Goal: Task Accomplishment & Management: Complete application form

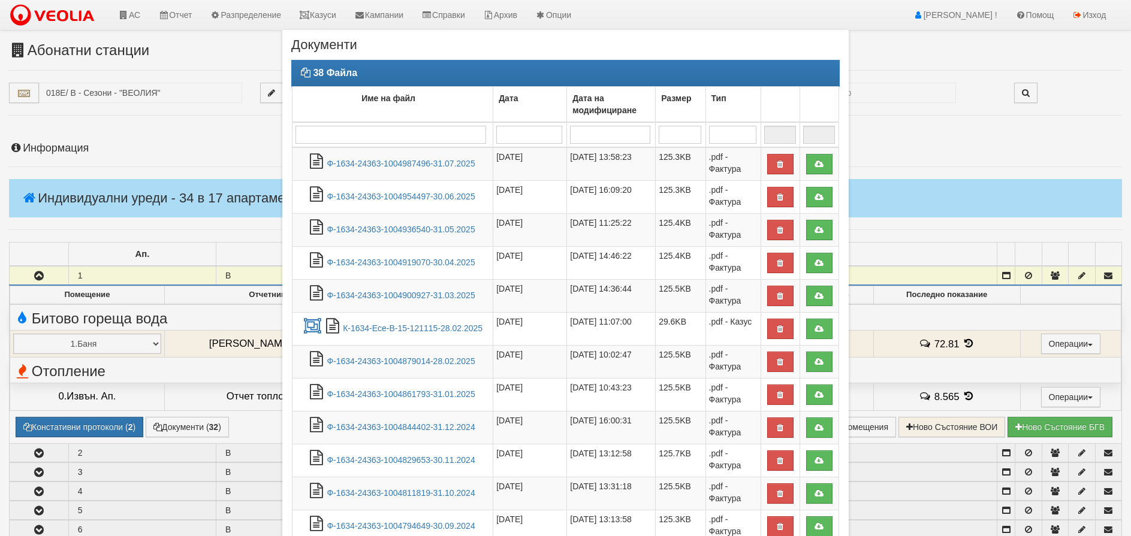
select select "40"
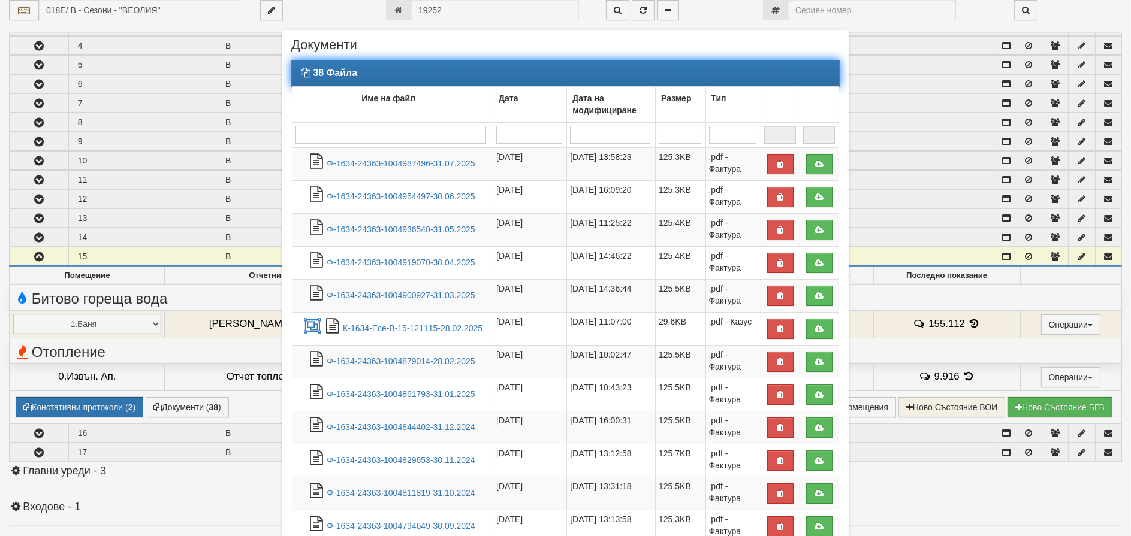
scroll to position [1084, 0]
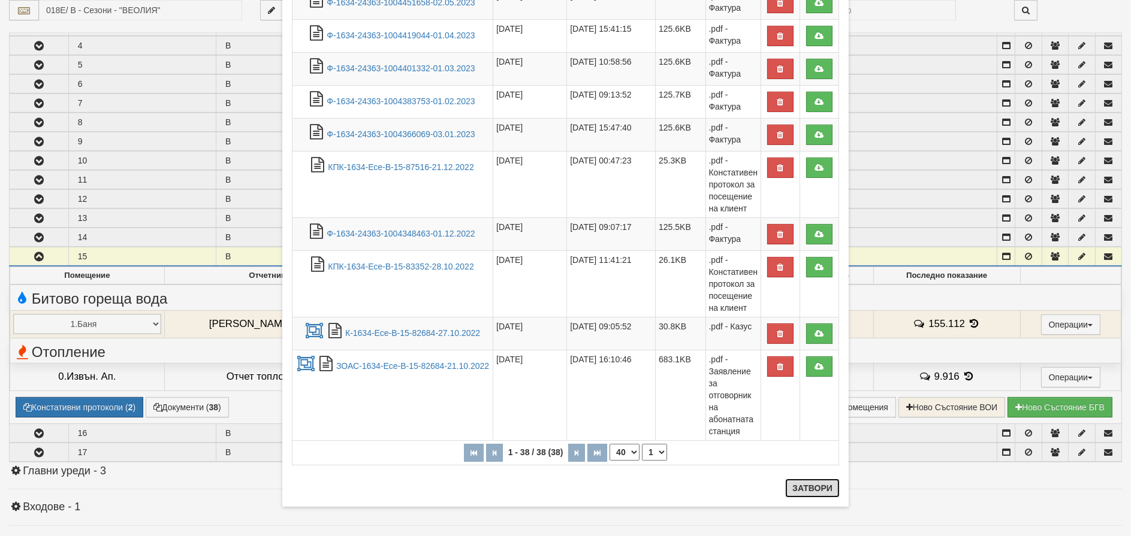
click at [815, 487] on button "Затвори" at bounding box center [812, 488] width 55 height 19
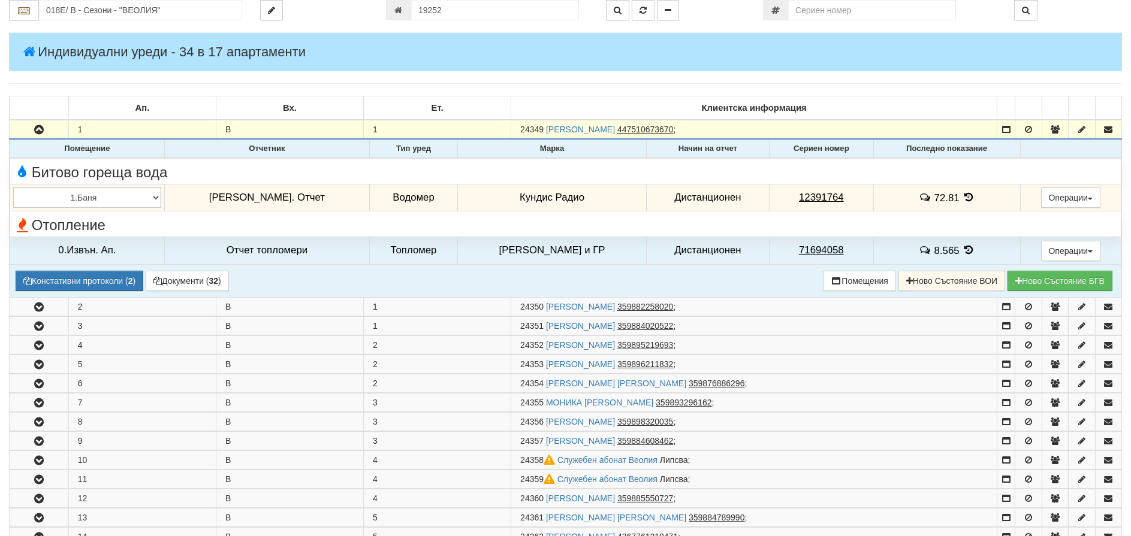
scroll to position [0, 0]
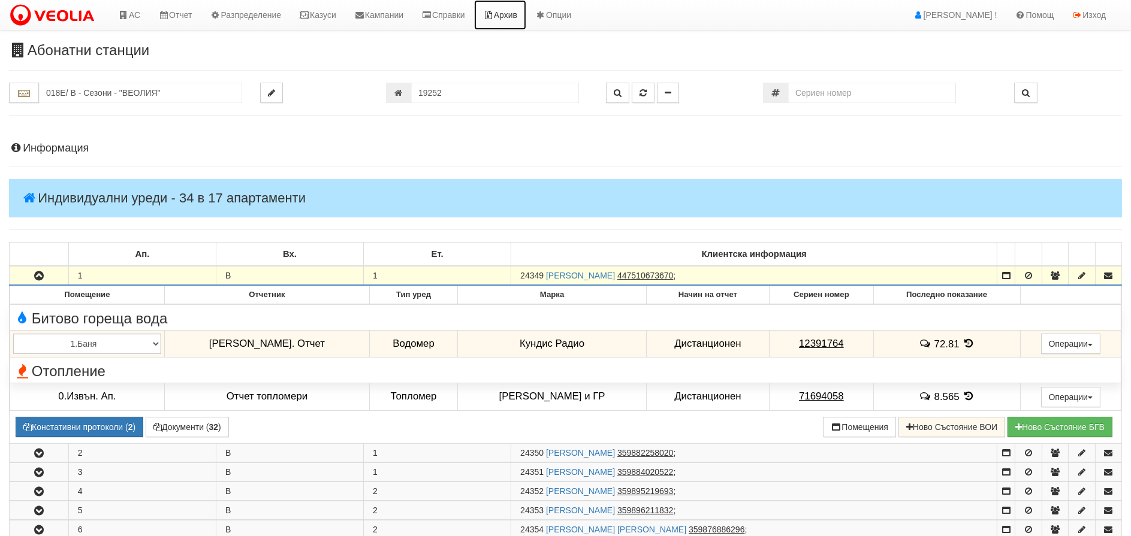
click at [523, 12] on link "Архив" at bounding box center [500, 15] width 52 height 30
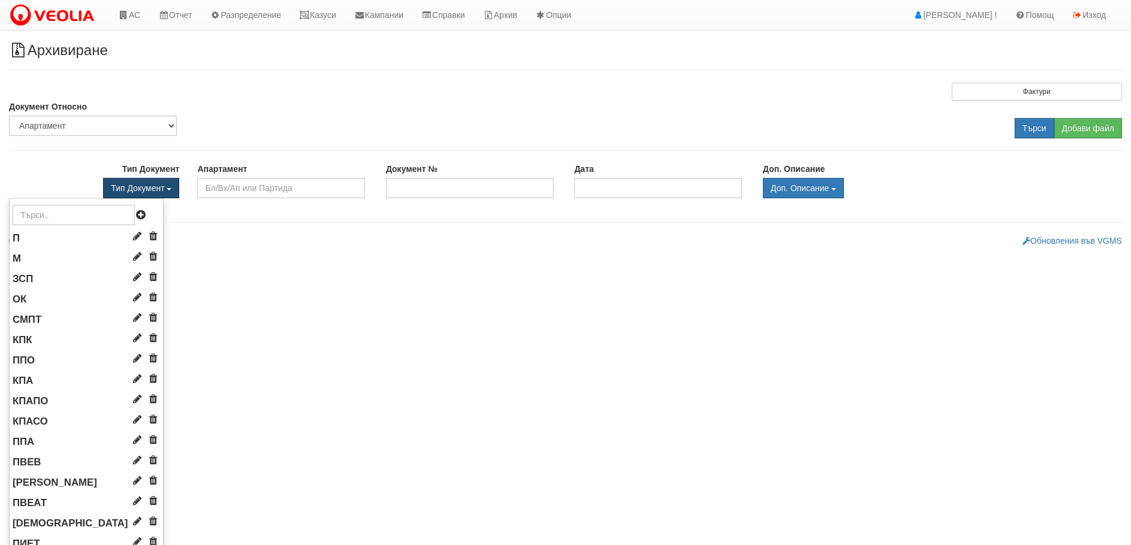
click at [159, 187] on span "Тип Документ" at bounding box center [137, 188] width 53 height 10
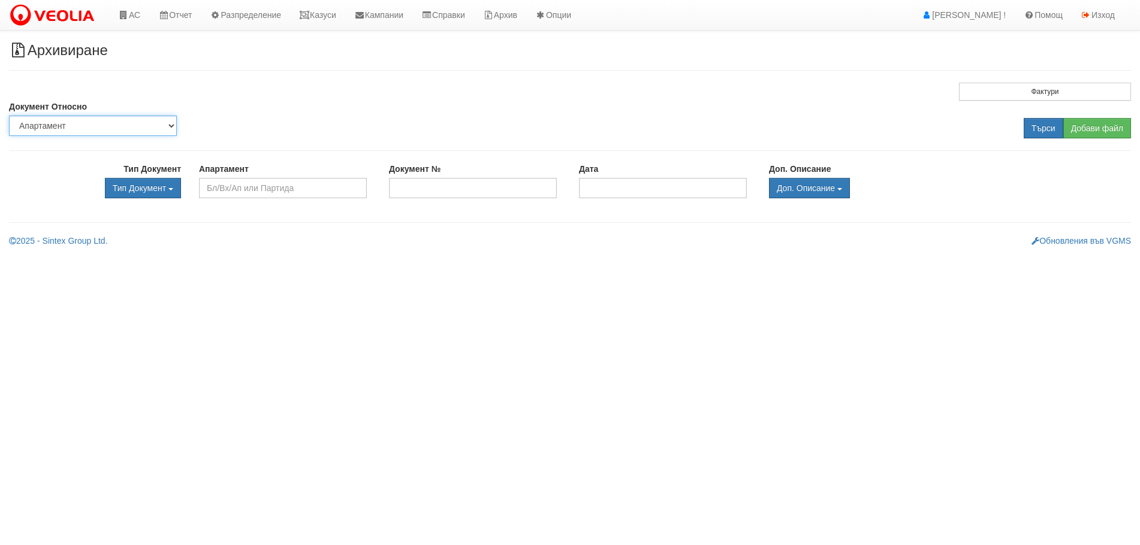
click at [74, 126] on select "Партида Апартамент Сграда Институция Партньор" at bounding box center [93, 126] width 168 height 20
select select "2"
click at [9, 116] on select "Партида Апартамент Сграда Институция Партньор" at bounding box center [93, 126] width 168 height 20
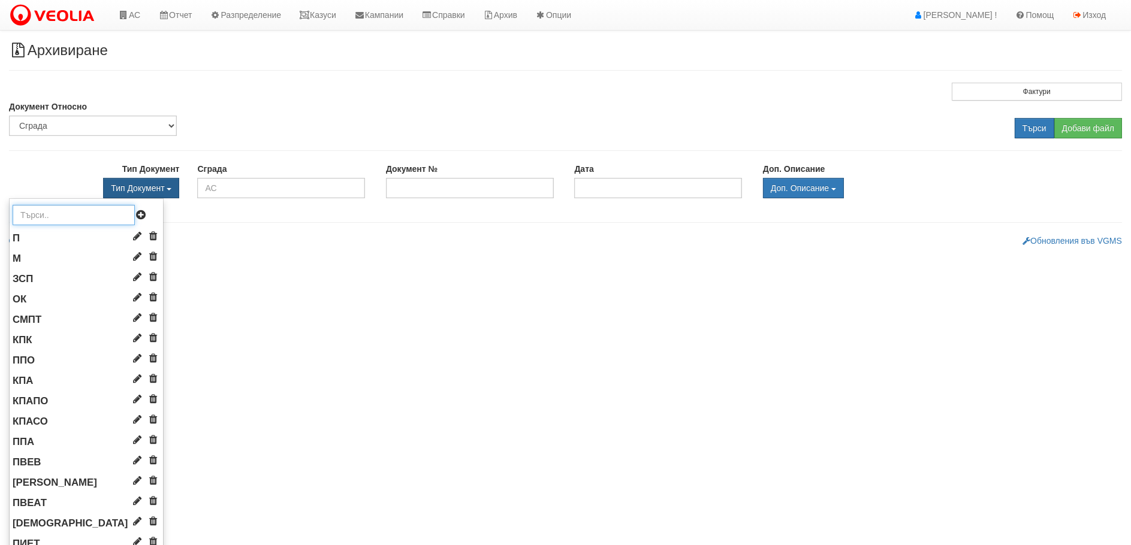
click at [59, 212] on input "text" at bounding box center [74, 215] width 122 height 20
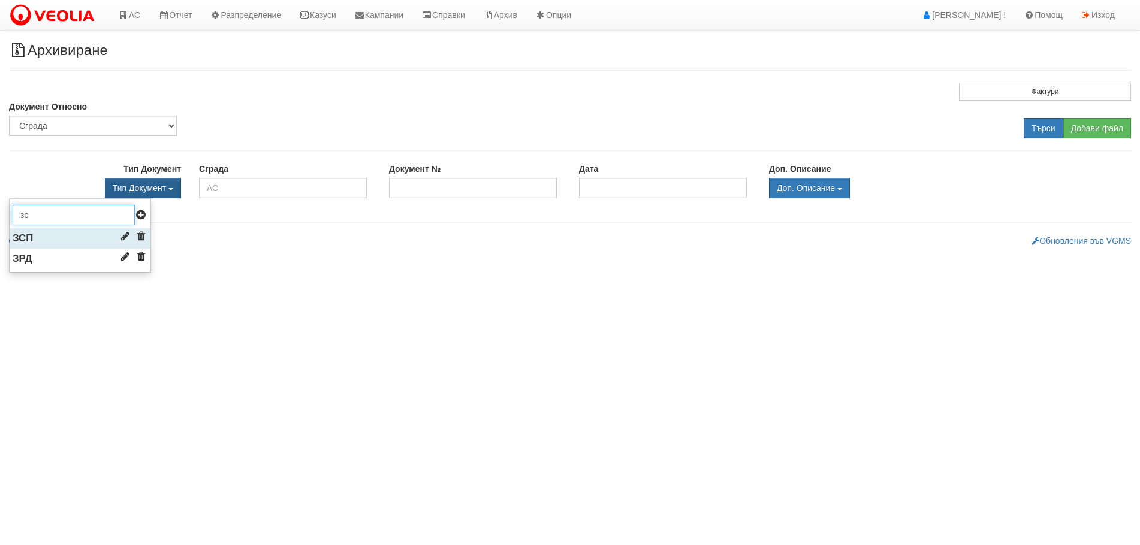
type input "зс"
click at [39, 234] on li "ЗСП" at bounding box center [80, 238] width 141 height 20
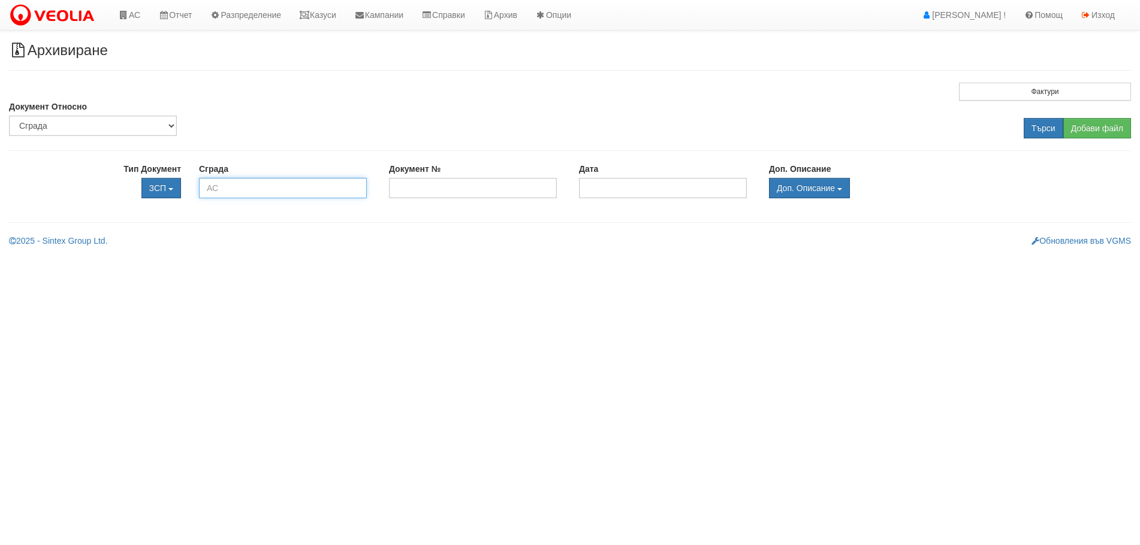
click at [210, 185] on input "text" at bounding box center [283, 188] width 168 height 20
type input "1"
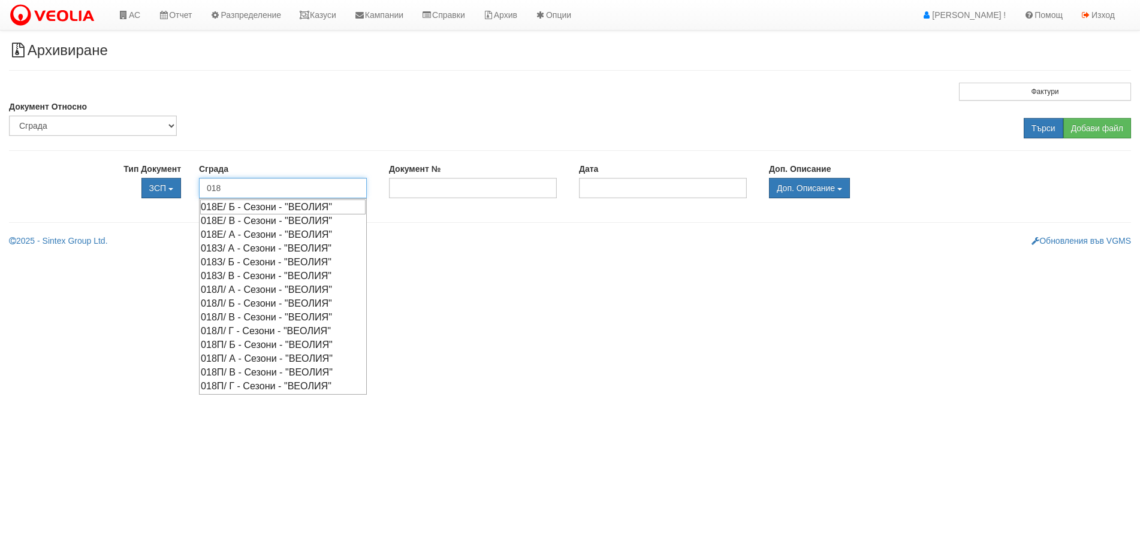
click at [242, 207] on div "018Е/ Б - Сезони - "ВЕОЛИЯ"" at bounding box center [282, 207] width 165 height 15
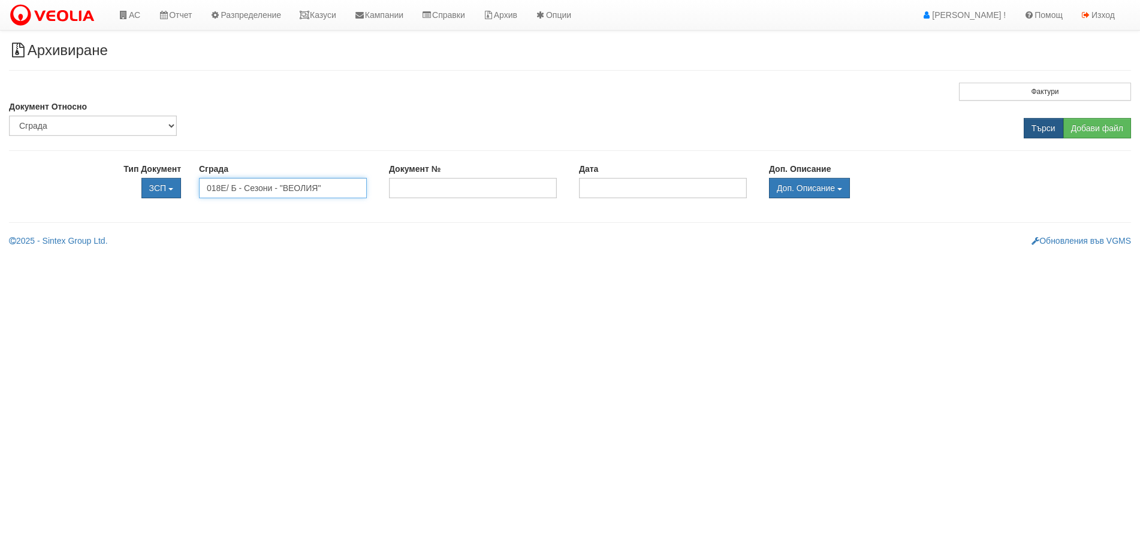
type input "018Е/ Б - Сезони - "ВЕОЛИЯ""
click at [1037, 123] on input "Търси" at bounding box center [1043, 128] width 40 height 20
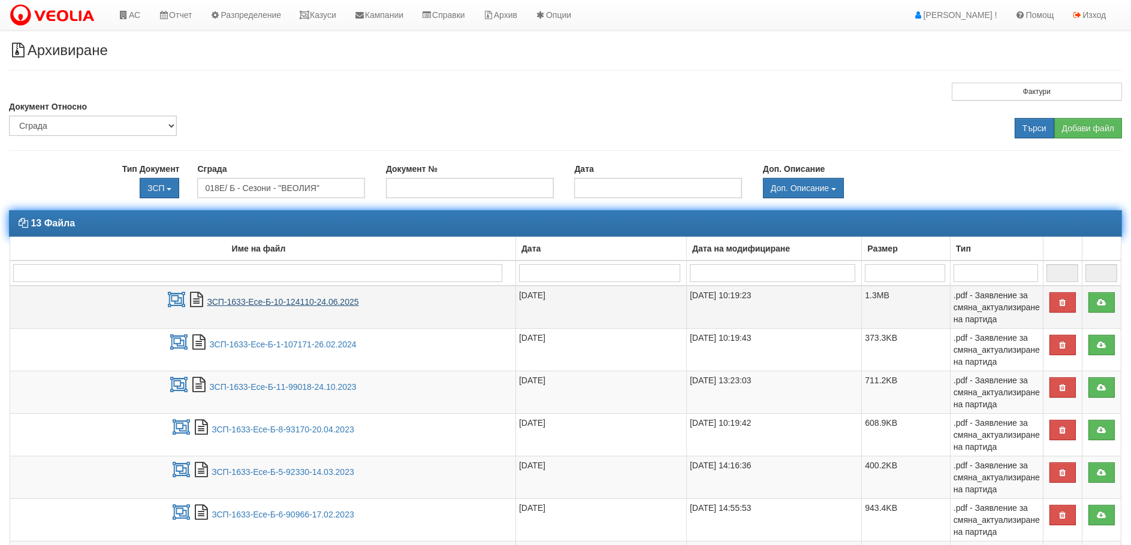
click at [249, 297] on link "ЗСП-1633-Есе-Б-10-124110-24.06.2025" at bounding box center [283, 302] width 152 height 10
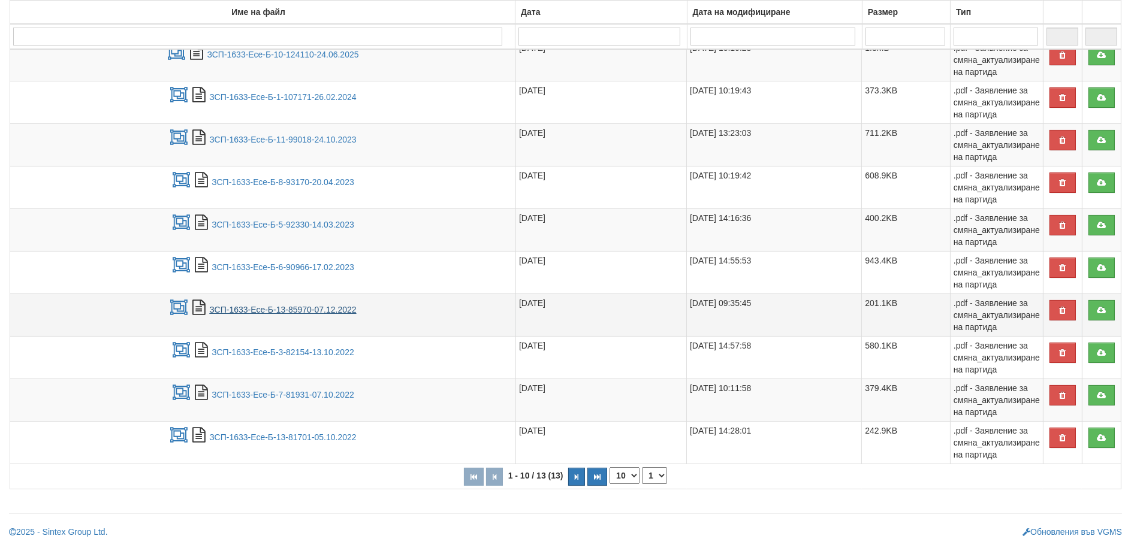
scroll to position [248, 0]
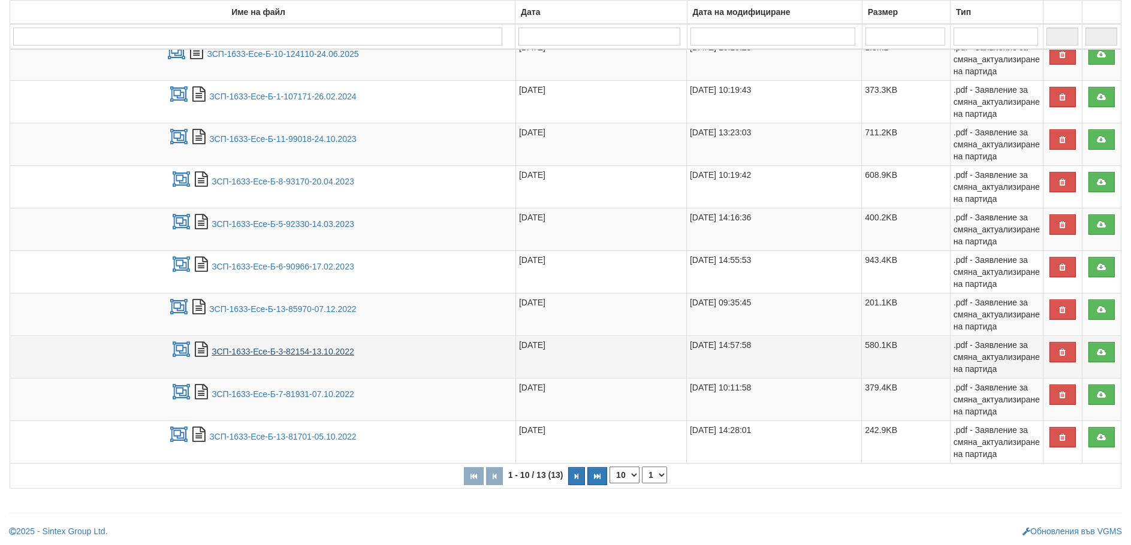
click at [262, 350] on link "ЗСП-1633-Есе-Б-3-82154-13.10.2022" at bounding box center [283, 352] width 143 height 10
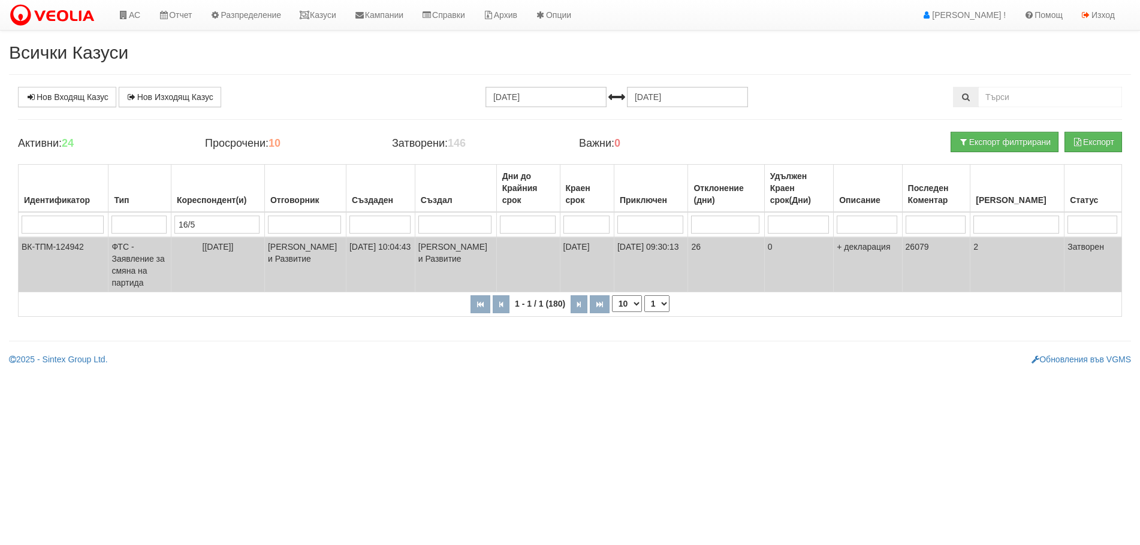
type input "16/"
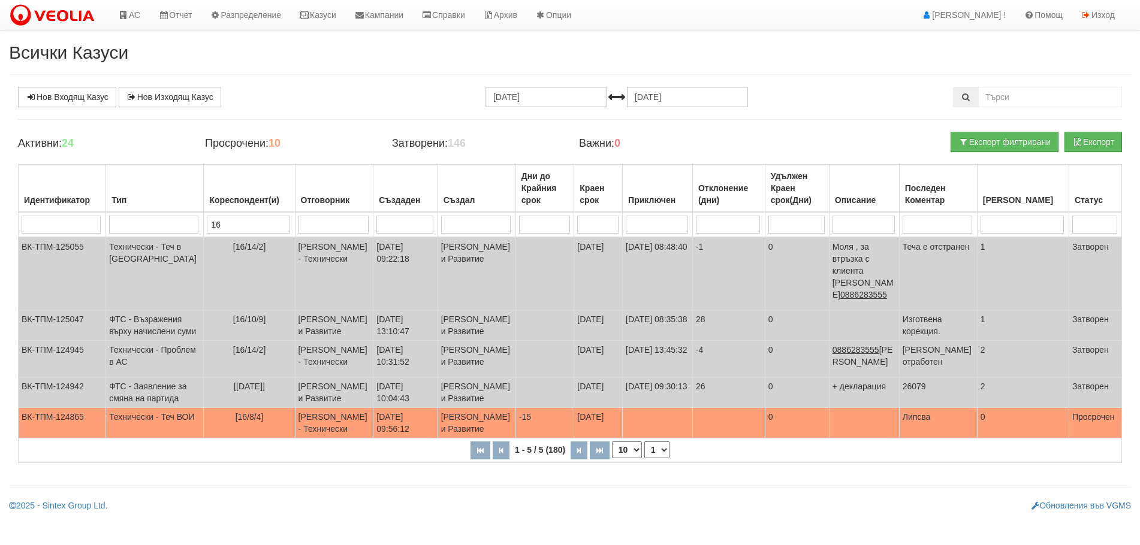
type input "1"
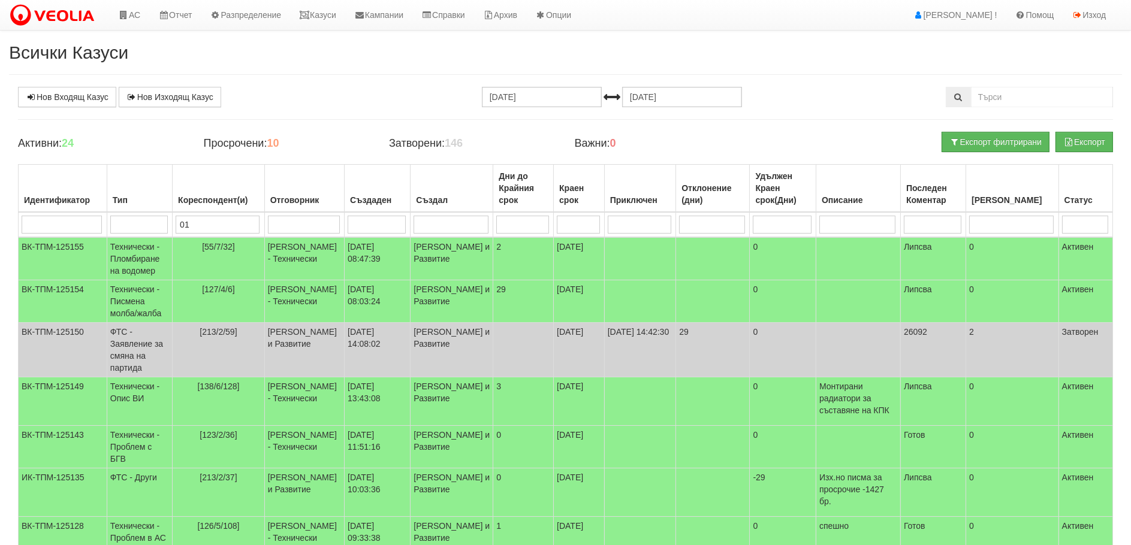
type input "016"
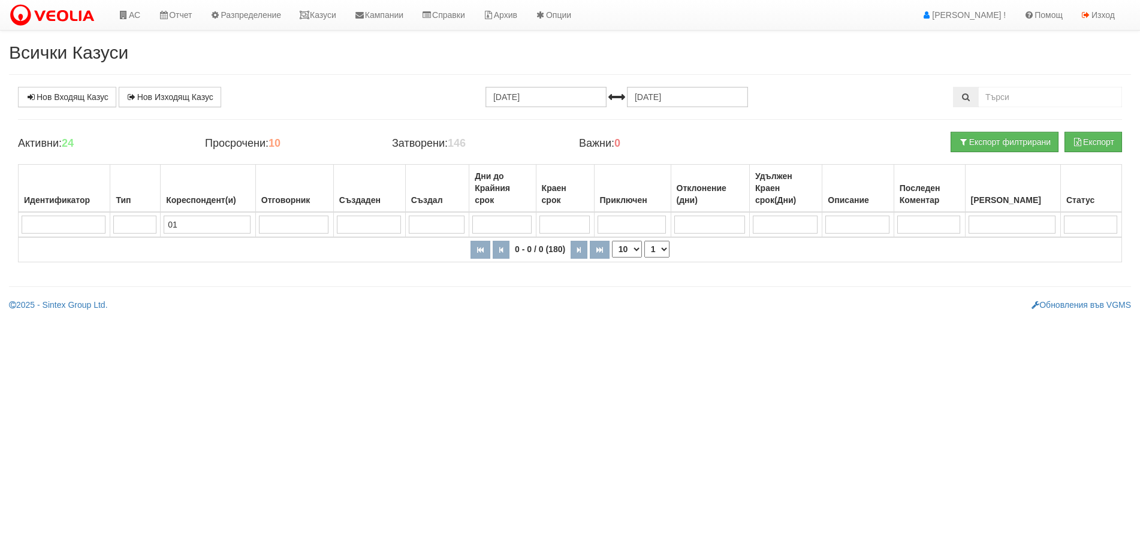
type input "0"
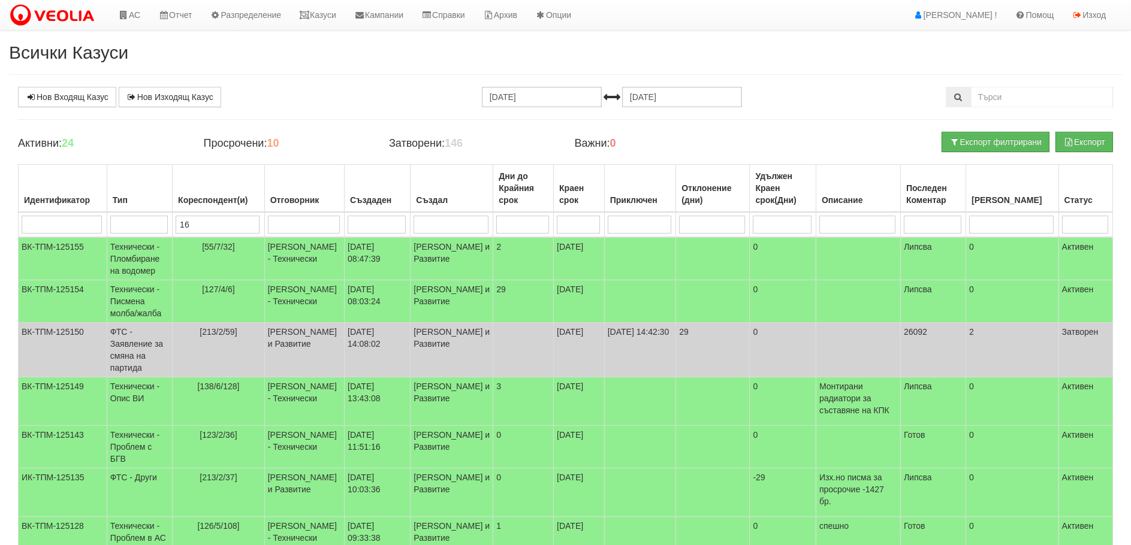
type input "16/"
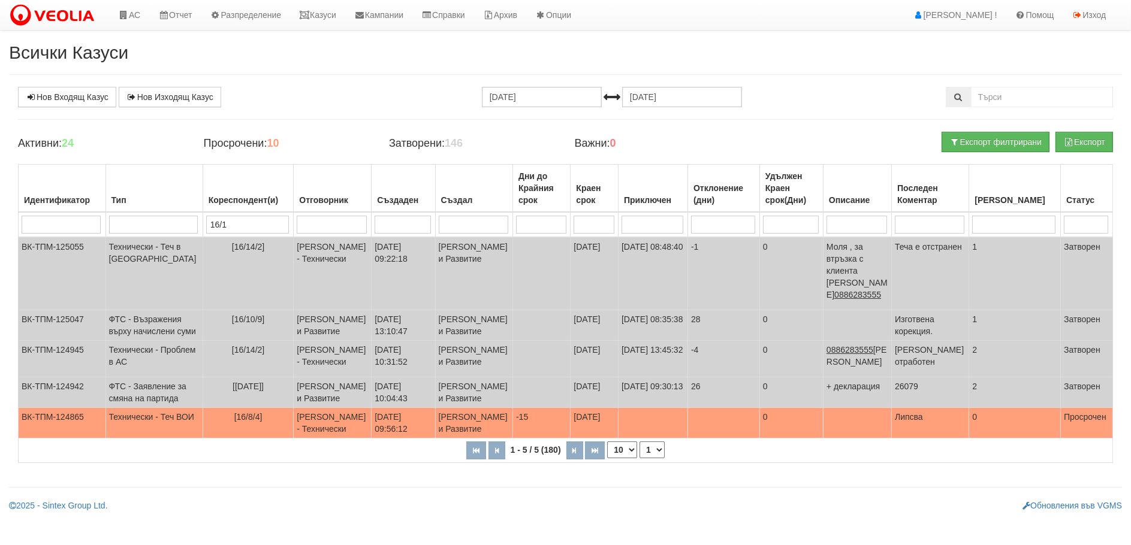
type input "16/15"
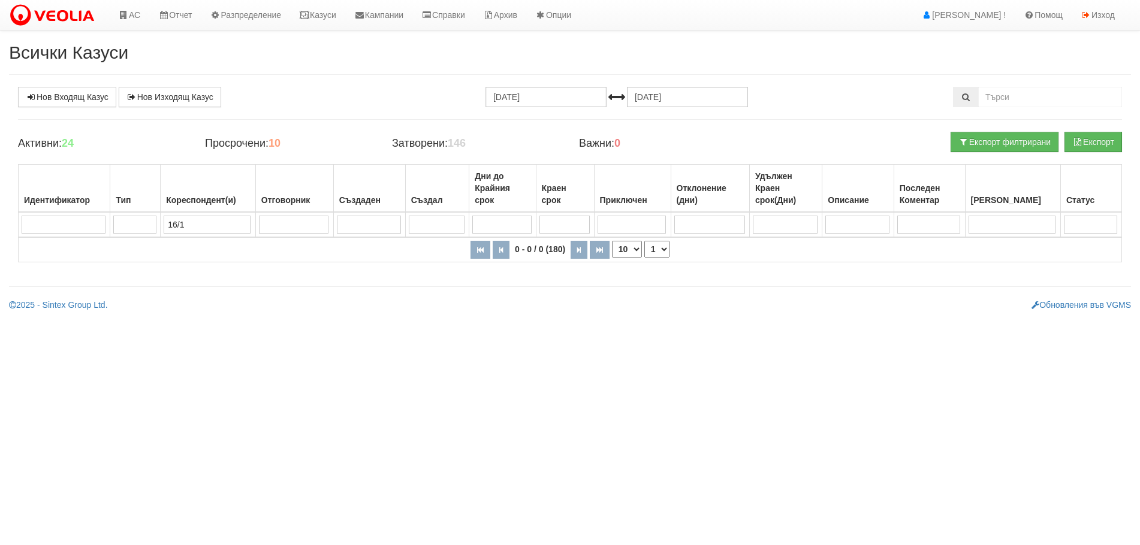
type input "16/"
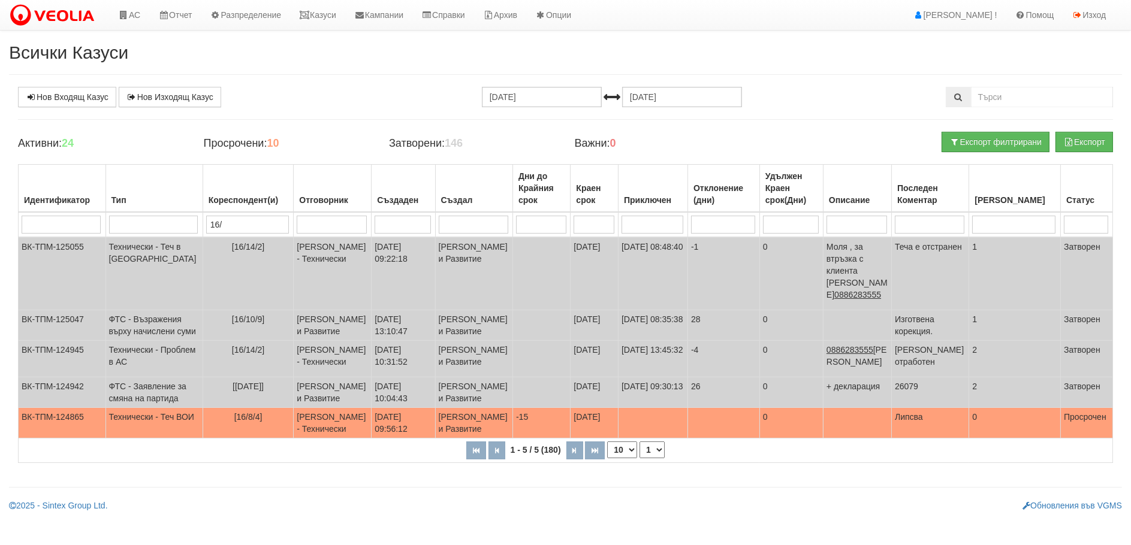
type input "16"
type input "1"
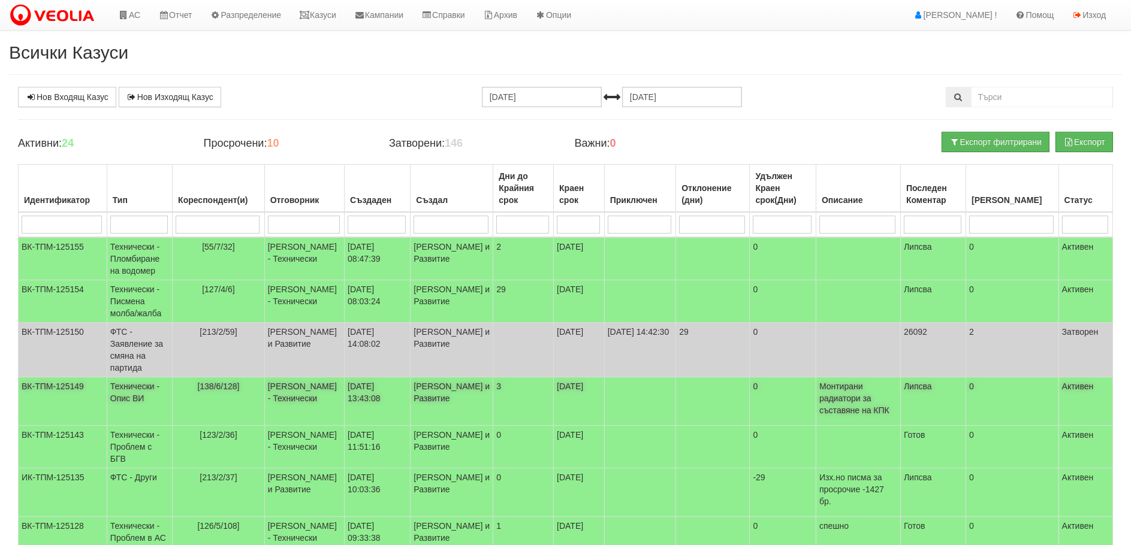
click at [234, 391] on span "[138/6/128]" at bounding box center [218, 387] width 42 height 10
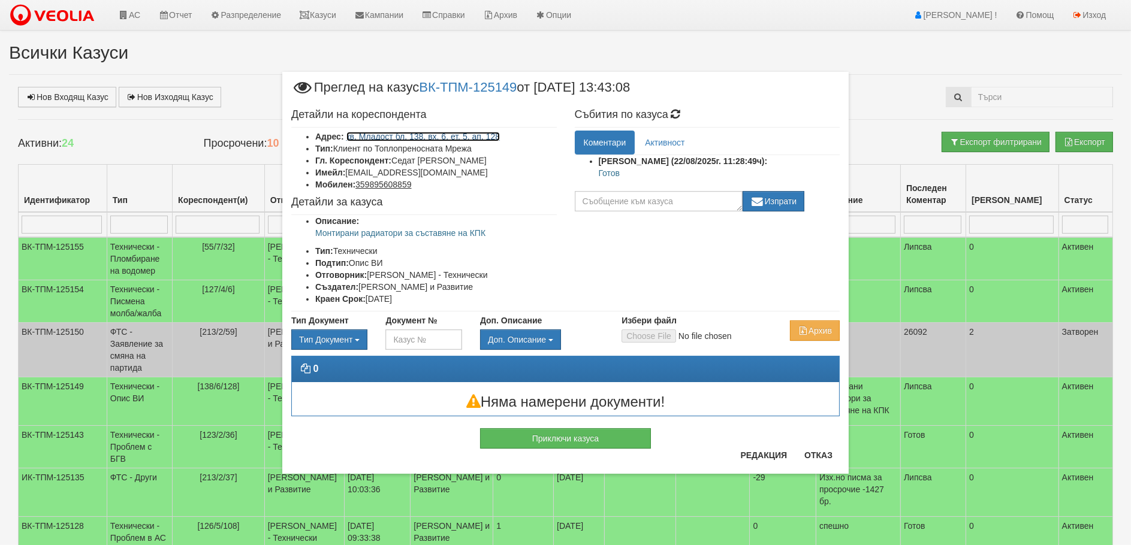
click at [427, 137] on link "кв. Младост бл. 138, вх. 6, ет. 5, ап. 128" at bounding box center [423, 137] width 154 height 10
click at [823, 454] on button "Отказ" at bounding box center [818, 455] width 43 height 19
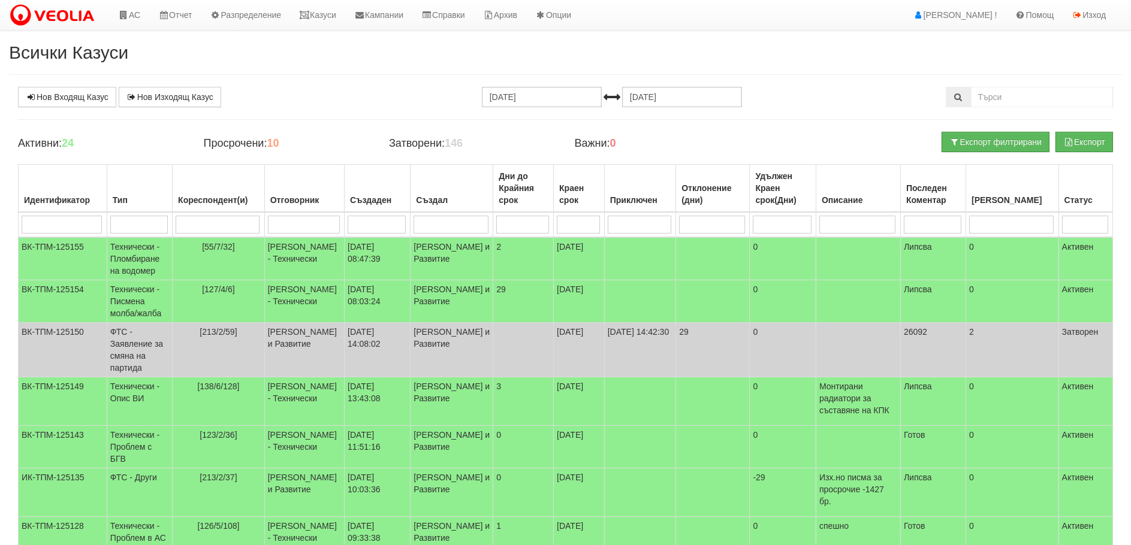
click at [108, 126] on div "Нов Входящ Казус Нов Изходящ Казус 22.07.2025 22.08.2025 Зареждане на казусите.…" at bounding box center [565, 432] width 1113 height 691
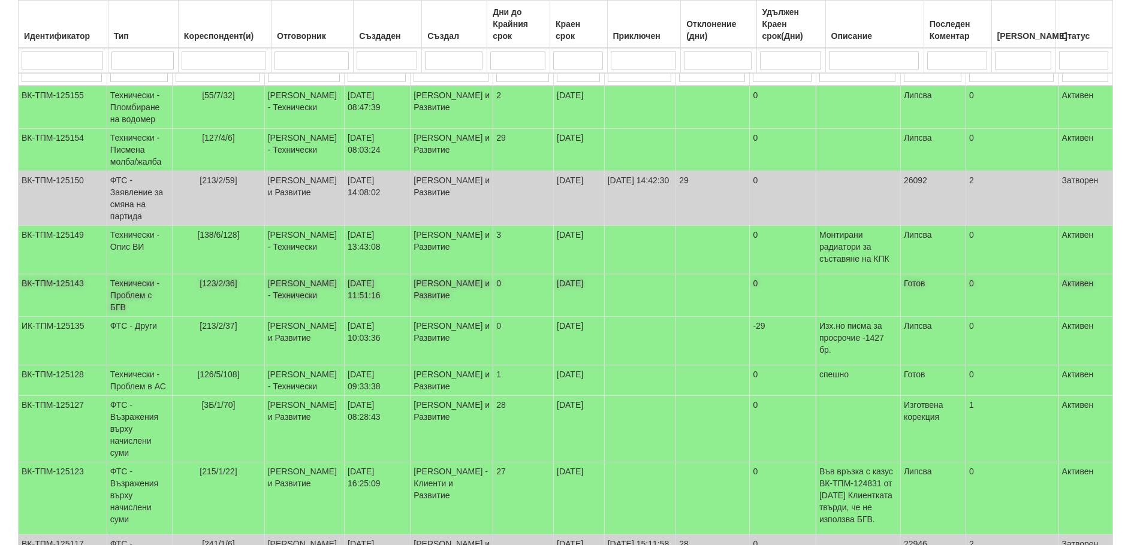
scroll to position [300, 0]
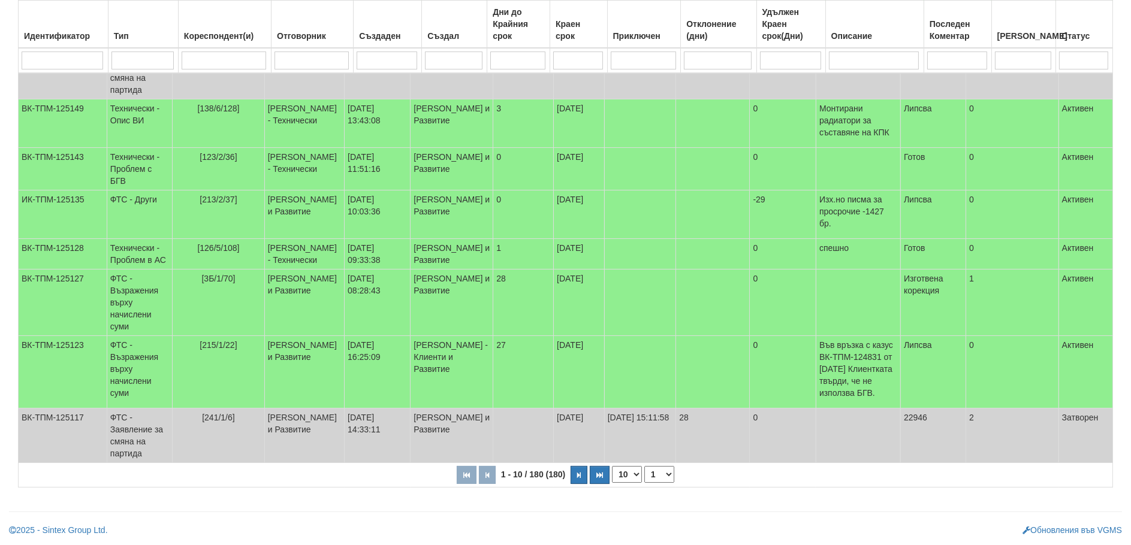
click at [322, 59] on input "search" at bounding box center [311, 61] width 74 height 18
type input "или"
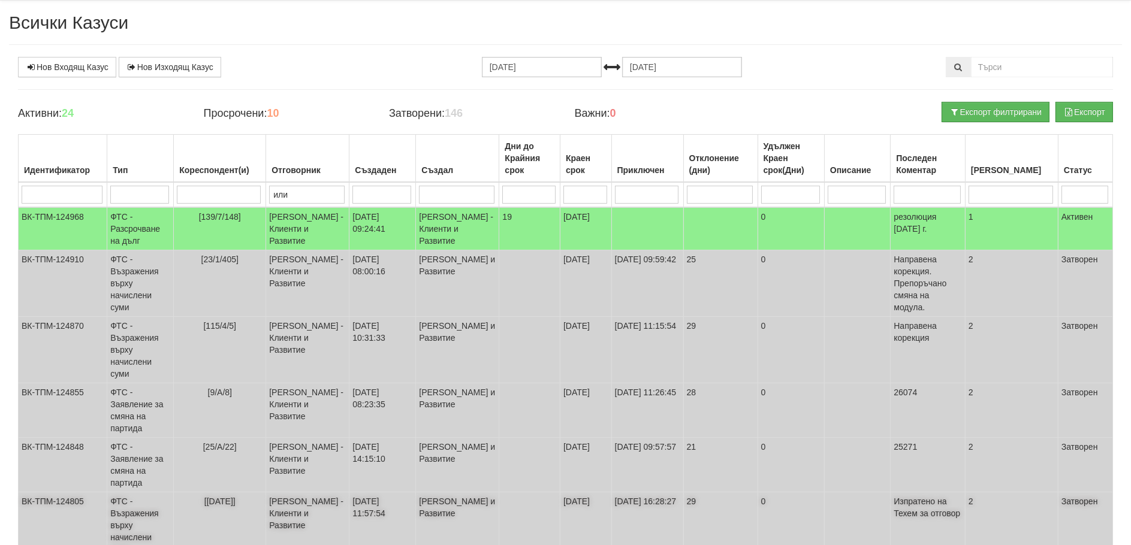
scroll to position [0, 0]
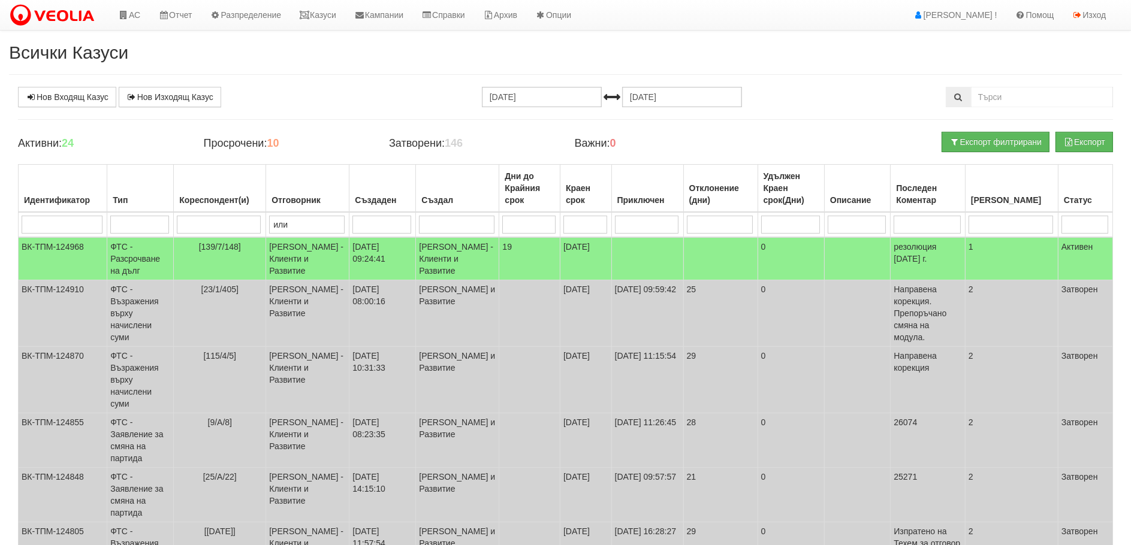
type input "ил"
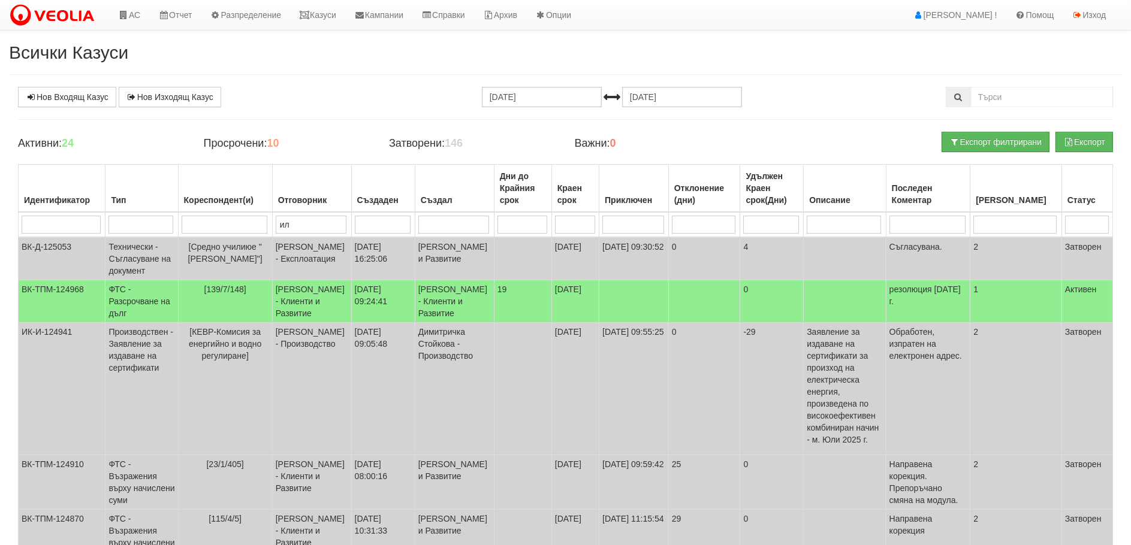
type input "и"
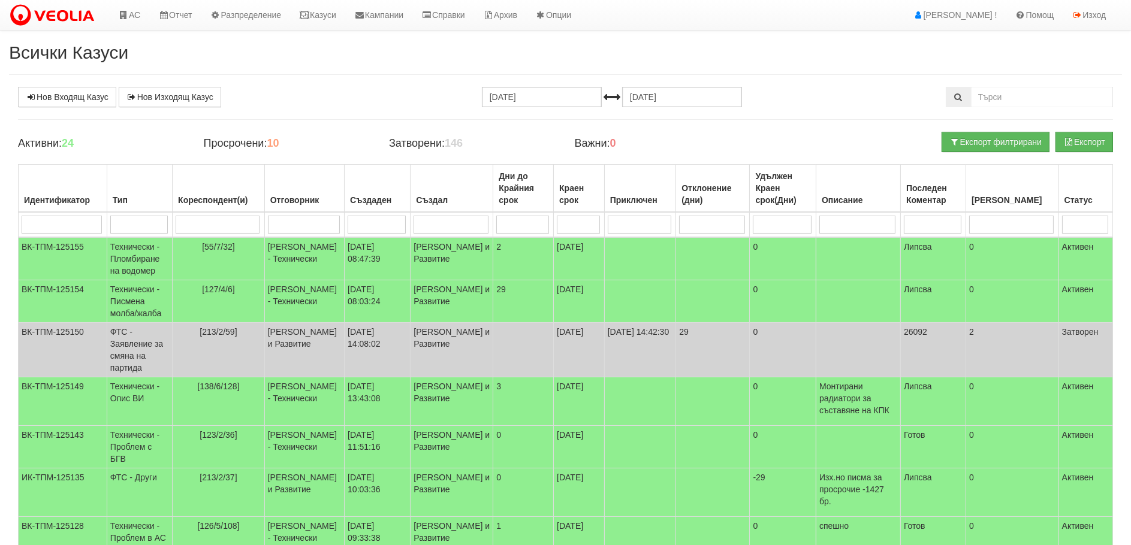
click at [218, 228] on input "search" at bounding box center [218, 225] width 84 height 18
type input "155"
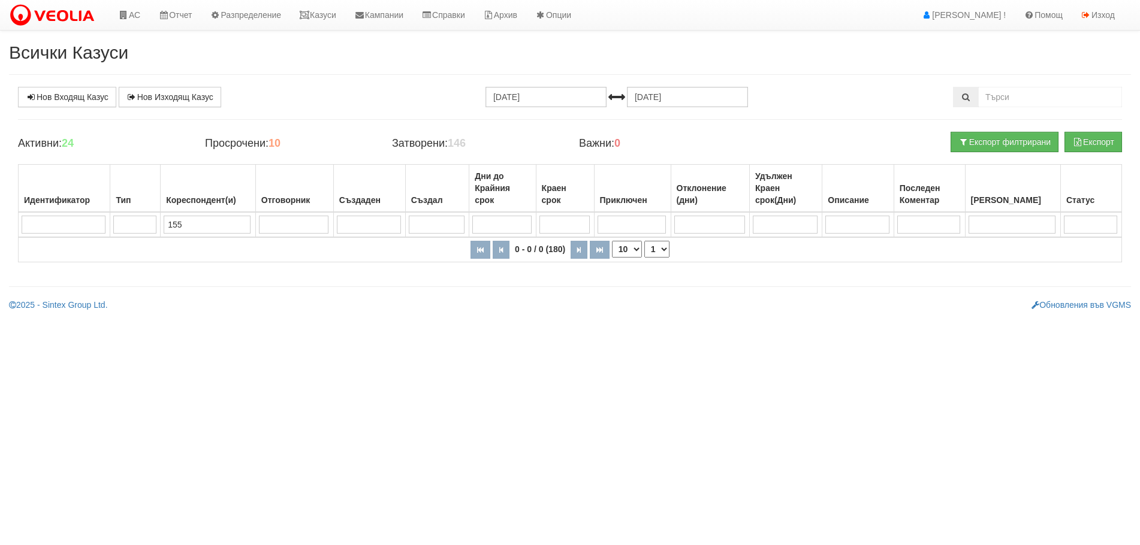
type input "15"
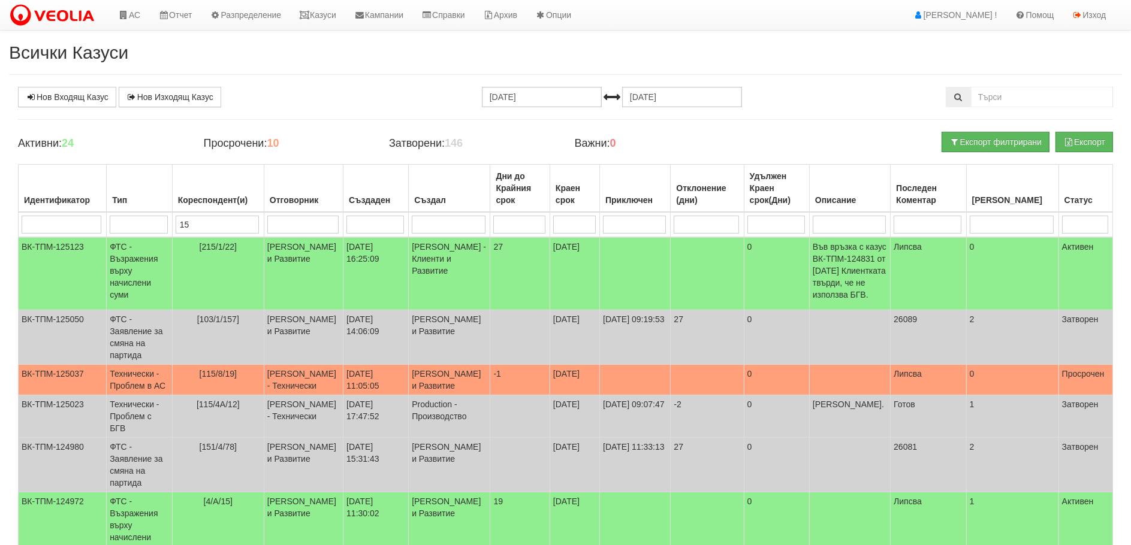
type input "1"
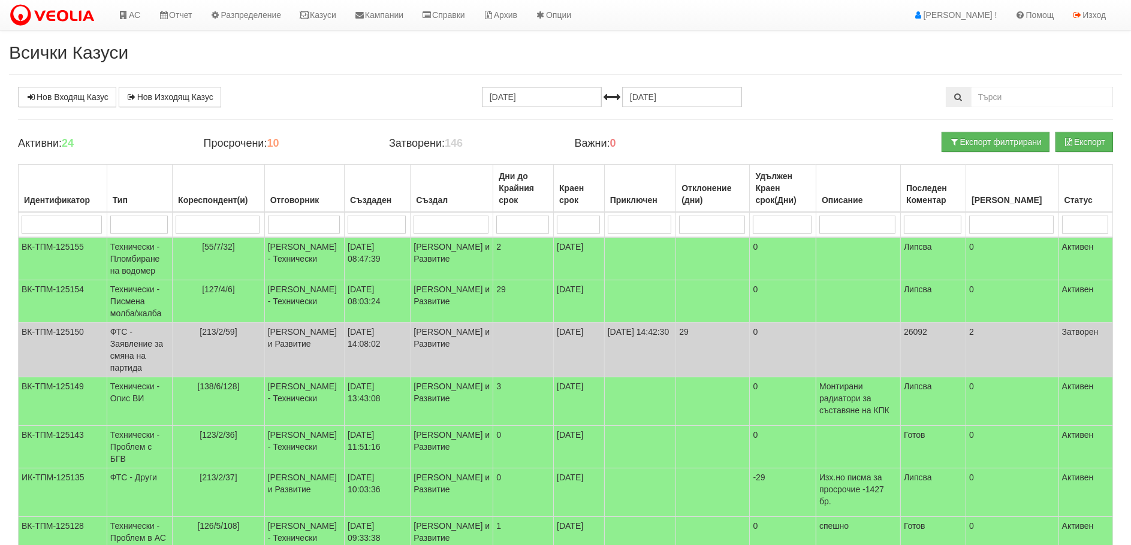
click at [67, 227] on input "search" at bounding box center [62, 225] width 80 height 18
type input "125"
type input "125167"
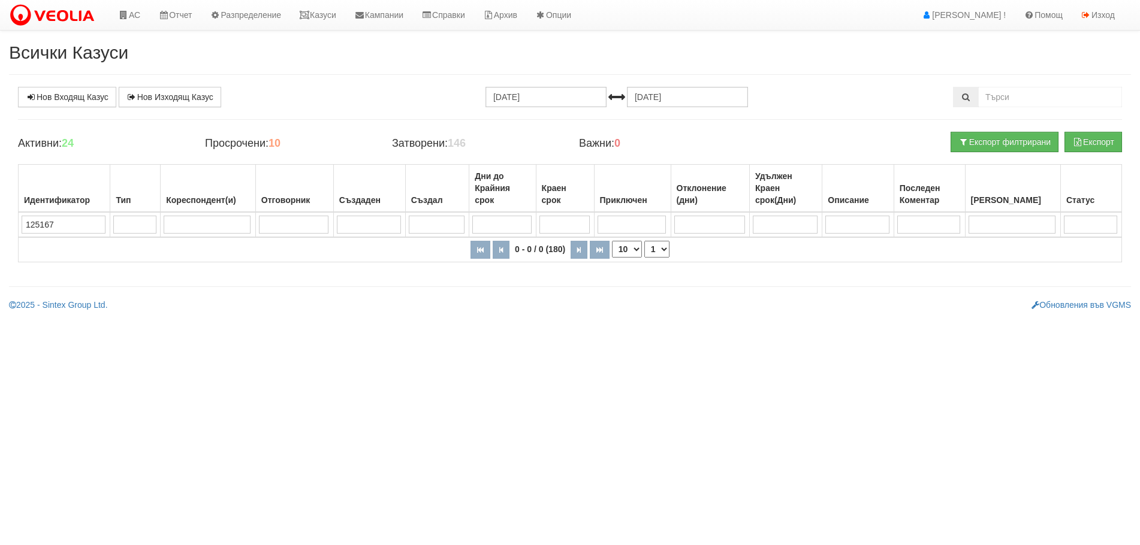
type input "125167"
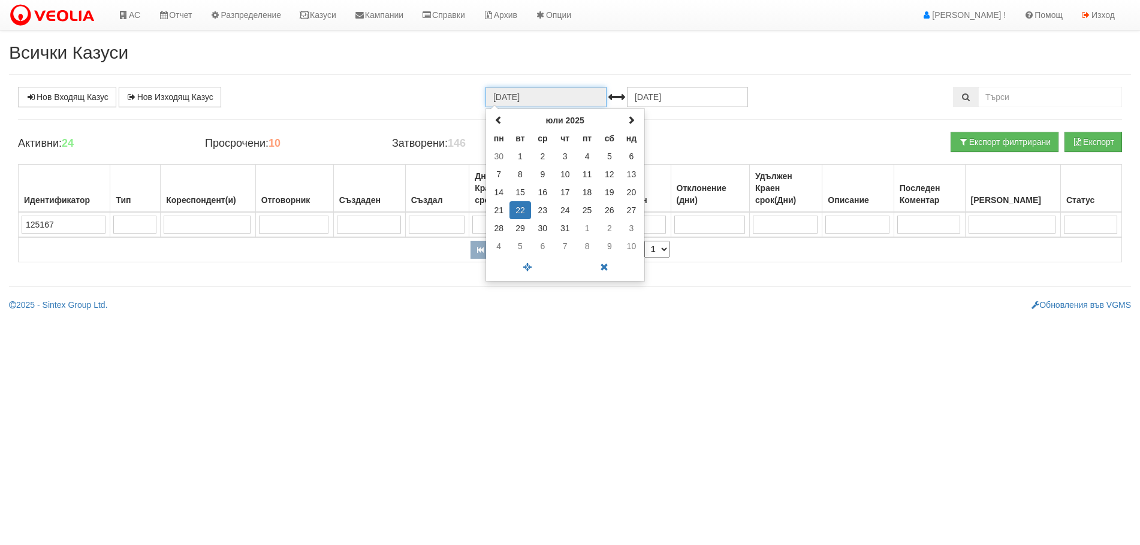
click at [569, 99] on input "22.07.2025" at bounding box center [545, 97] width 121 height 20
click at [604, 263] on span at bounding box center [604, 267] width 77 height 21
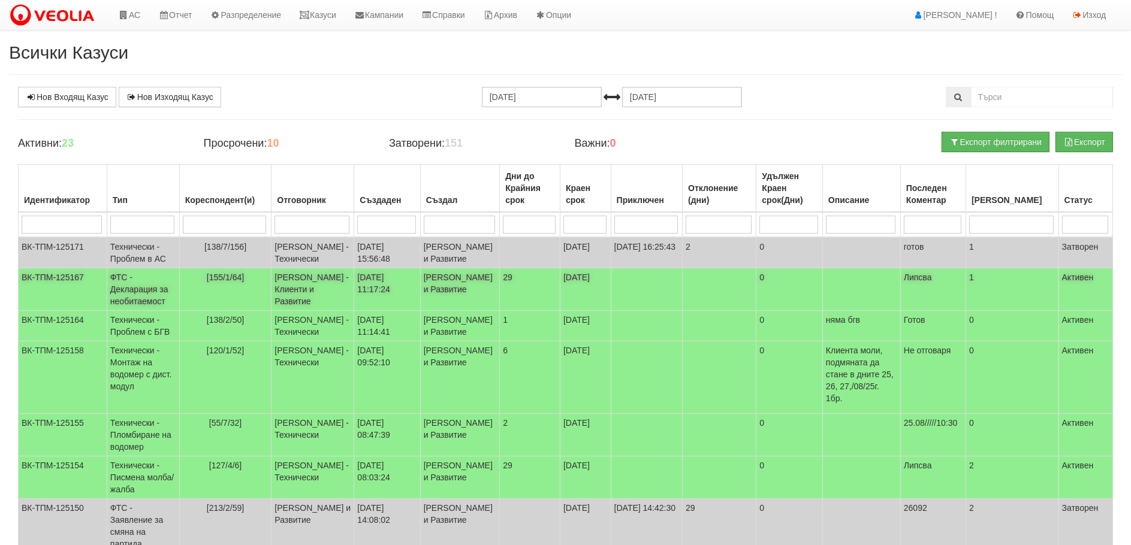
click at [142, 304] on td "ФТС - Декларация за необитаемост" at bounding box center [143, 289] width 73 height 43
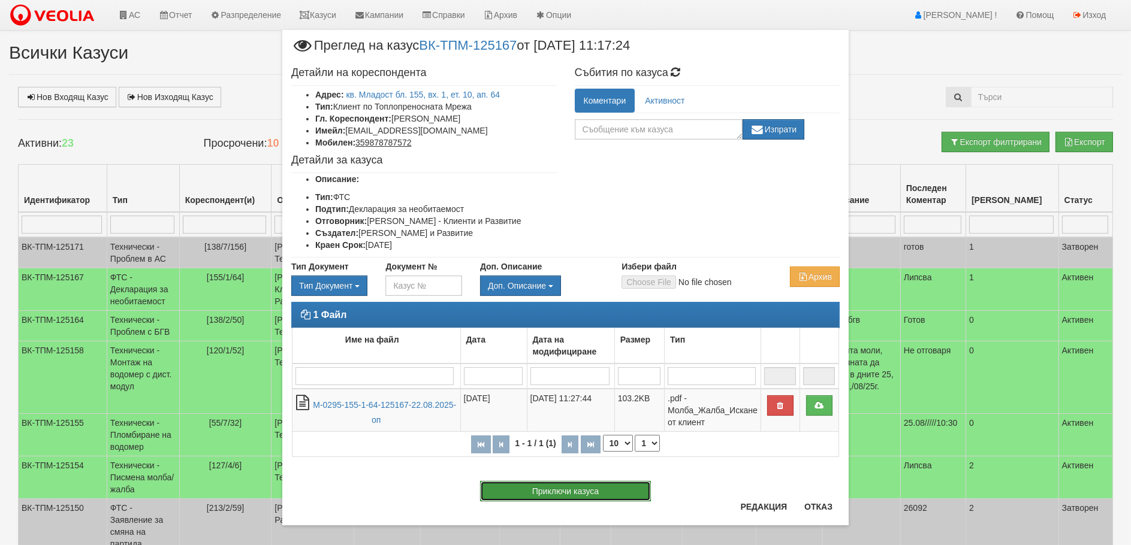
click at [571, 492] on button "Приключи казуса" at bounding box center [565, 491] width 171 height 20
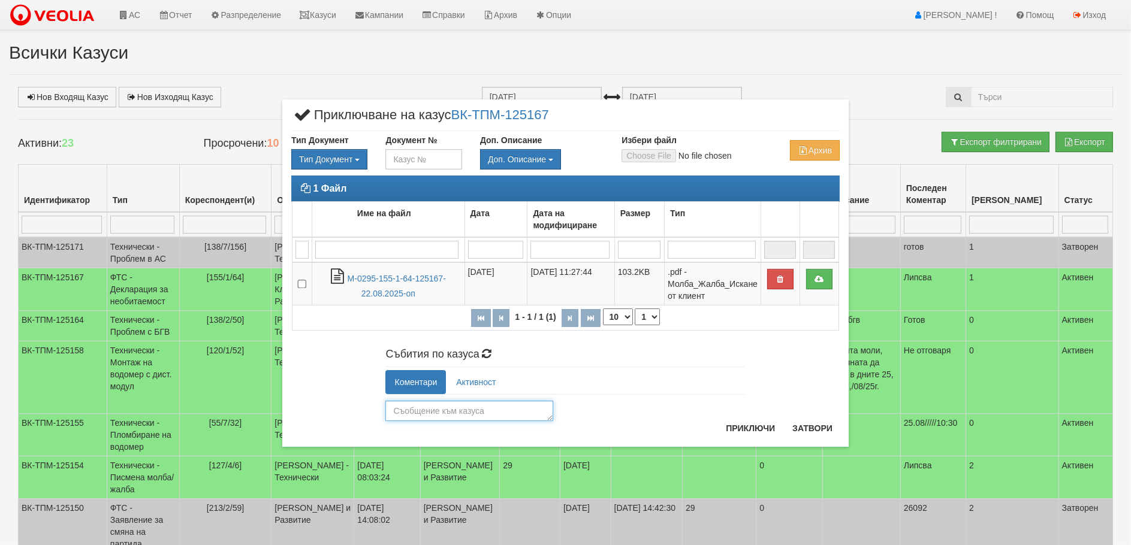
click at [413, 406] on textarea at bounding box center [469, 411] width 168 height 20
type textarea "Обработена"
click at [726, 424] on button "Приключи" at bounding box center [750, 428] width 64 height 19
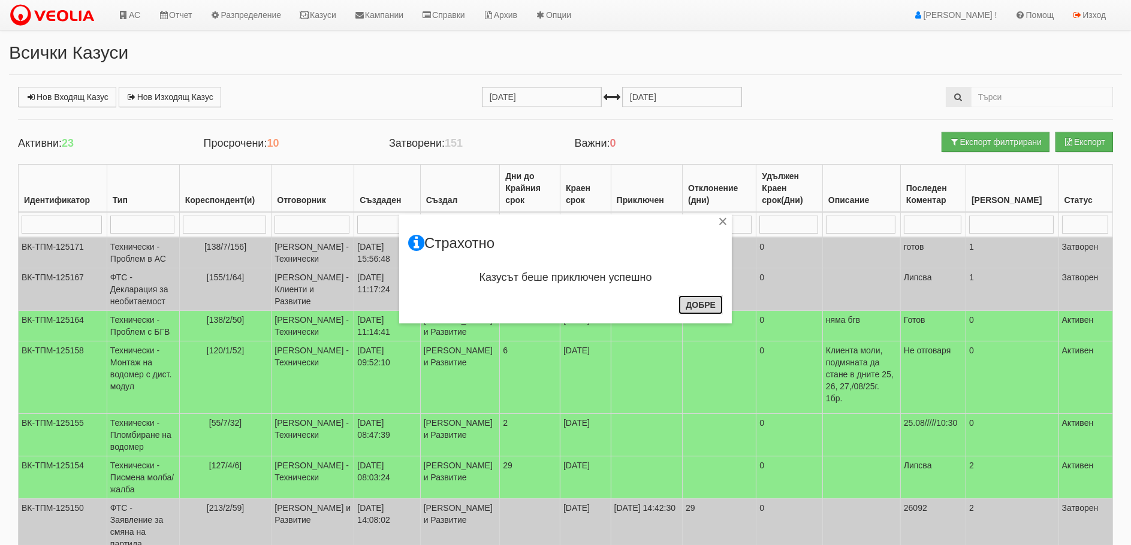
click at [714, 309] on button "Добре" at bounding box center [700, 304] width 44 height 19
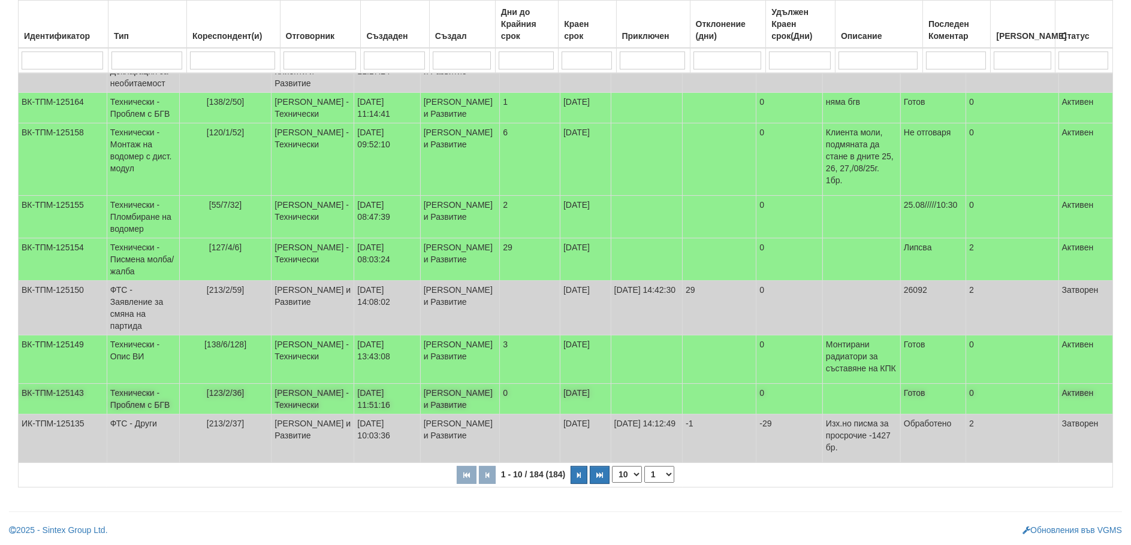
scroll to position [313, 0]
click at [632, 473] on select "10 20 30 40" at bounding box center [627, 474] width 30 height 17
select select "40"
click at [614, 483] on select "10 20 30 40" at bounding box center [627, 474] width 30 height 17
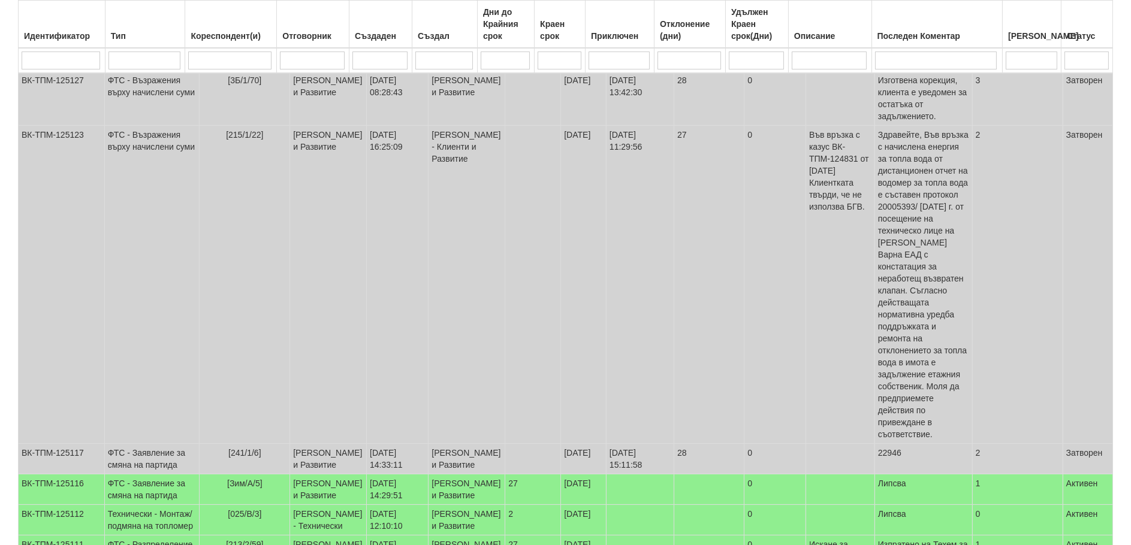
scroll to position [373, 0]
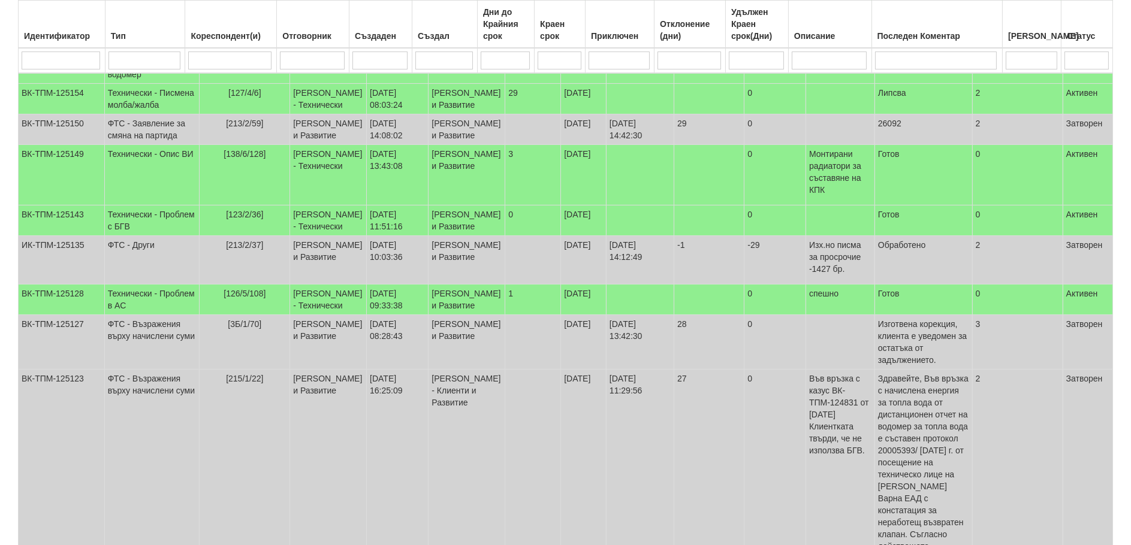
click at [143, 50] on td at bounding box center [145, 60] width 80 height 25
click at [141, 64] on input "search" at bounding box center [144, 61] width 72 height 18
type input "заяв"
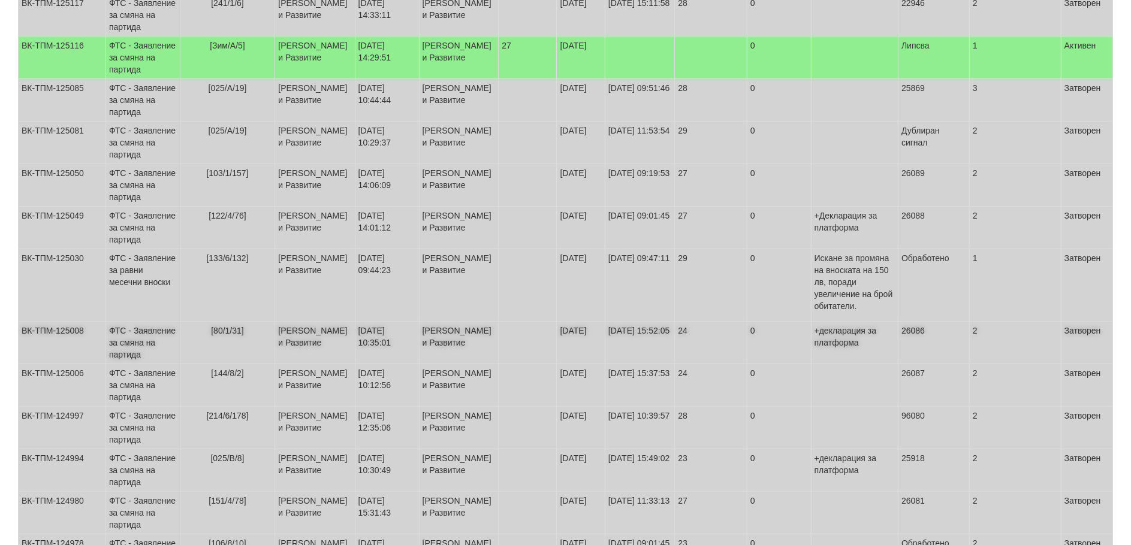
scroll to position [0, 0]
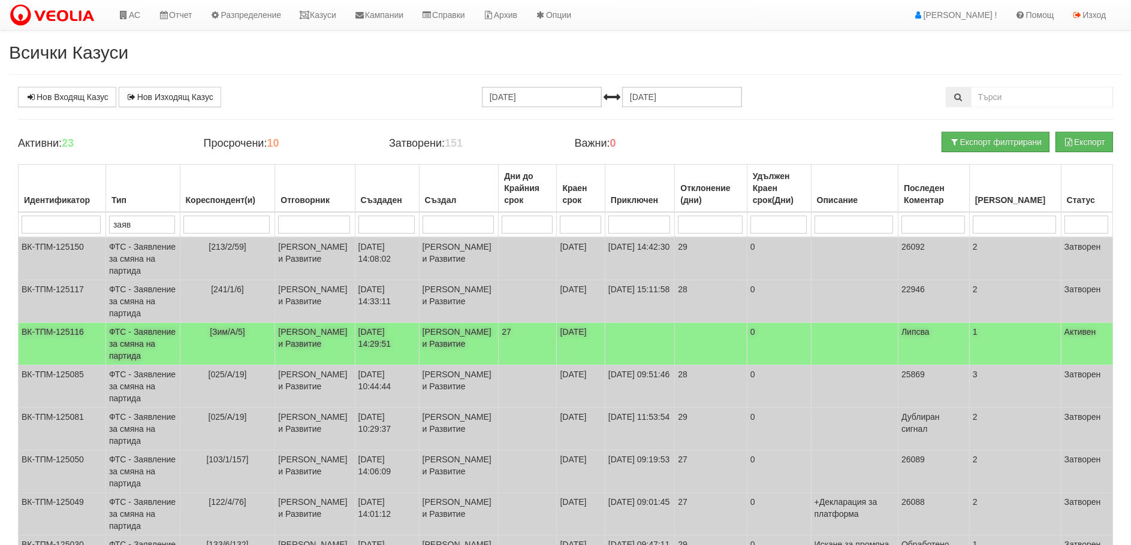
click at [124, 348] on td "ФТС - Заявление за смяна на партида" at bounding box center [142, 344] width 74 height 43
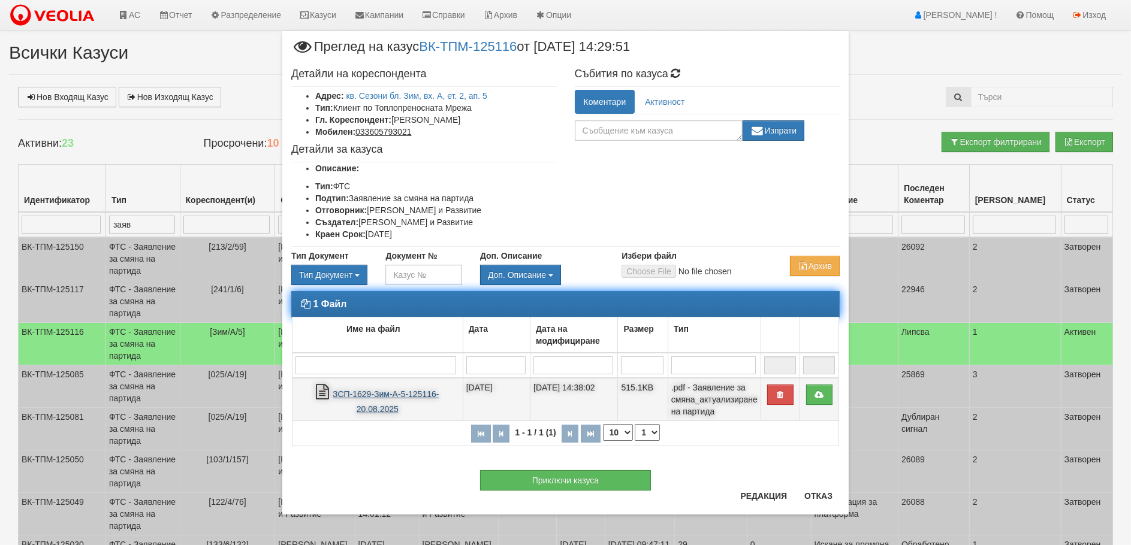
click at [388, 394] on link "ЗСП-1629-Зим-А-5-125116-20.08.2025" at bounding box center [386, 401] width 106 height 25
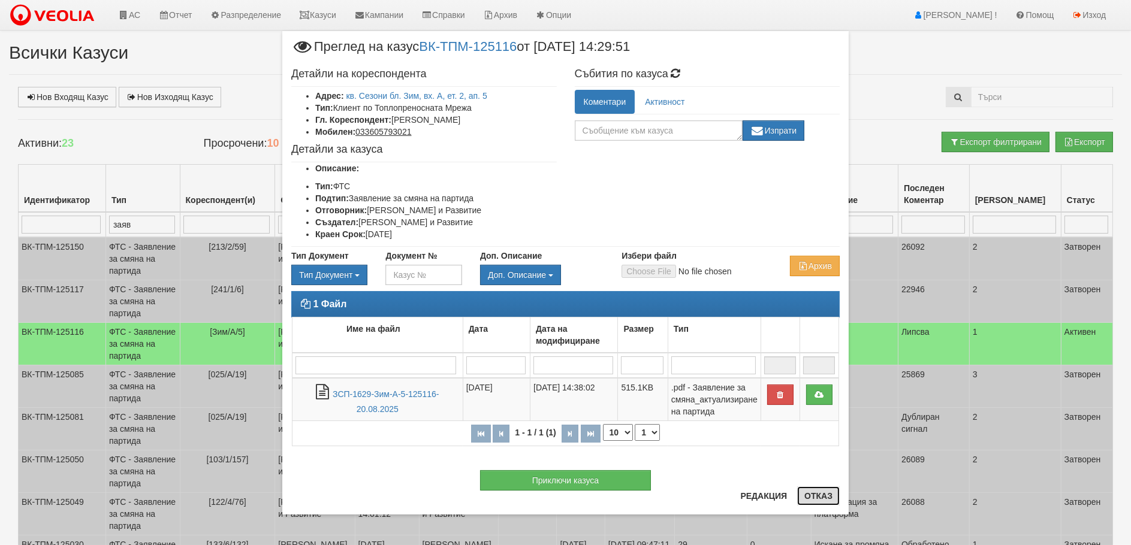
click at [820, 496] on button "Отказ" at bounding box center [818, 496] width 43 height 19
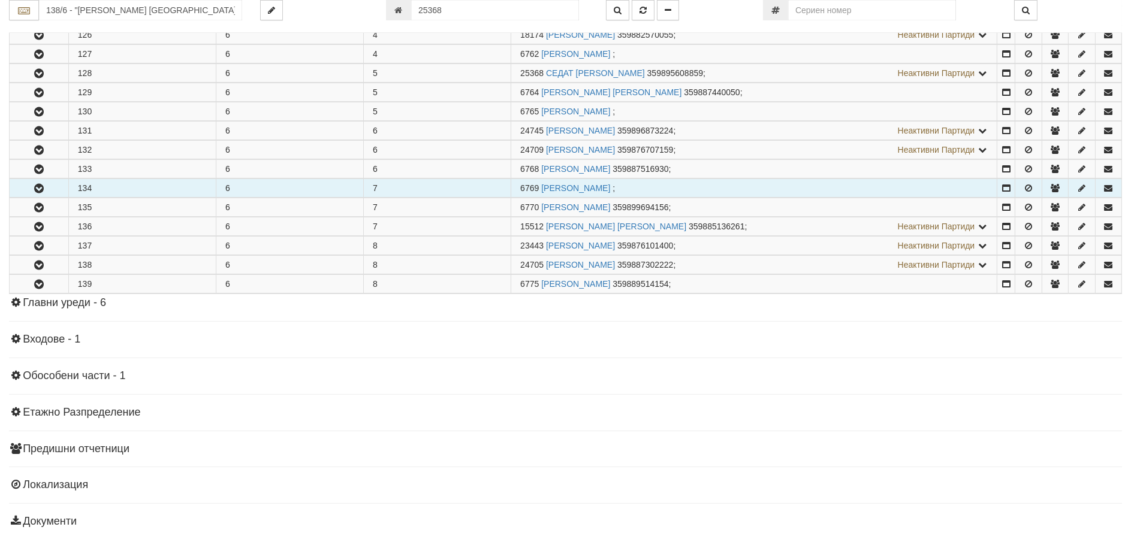
scroll to position [466, 0]
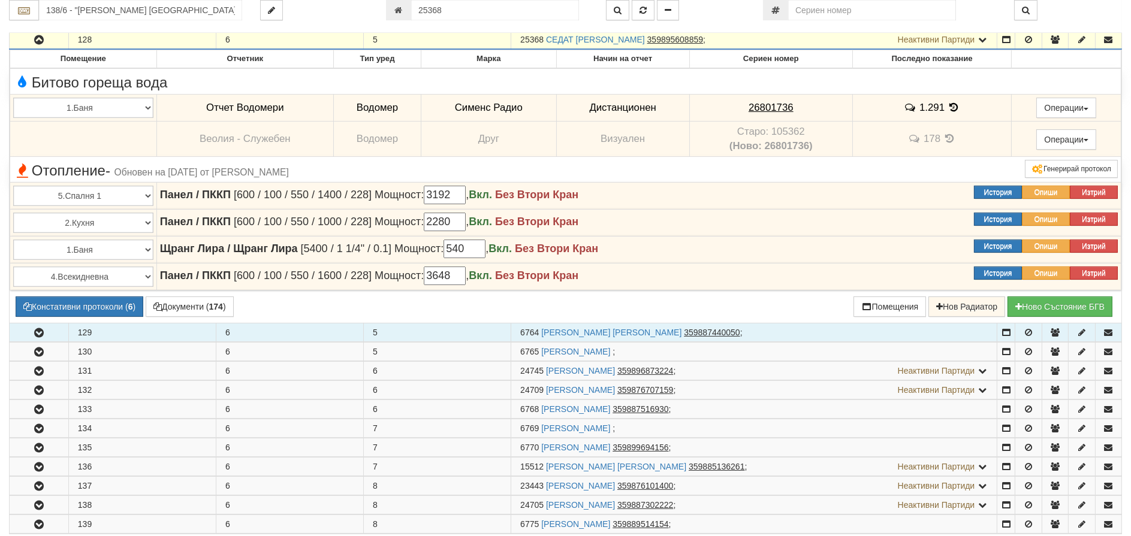
click at [41, 336] on icon "button" at bounding box center [39, 333] width 14 height 8
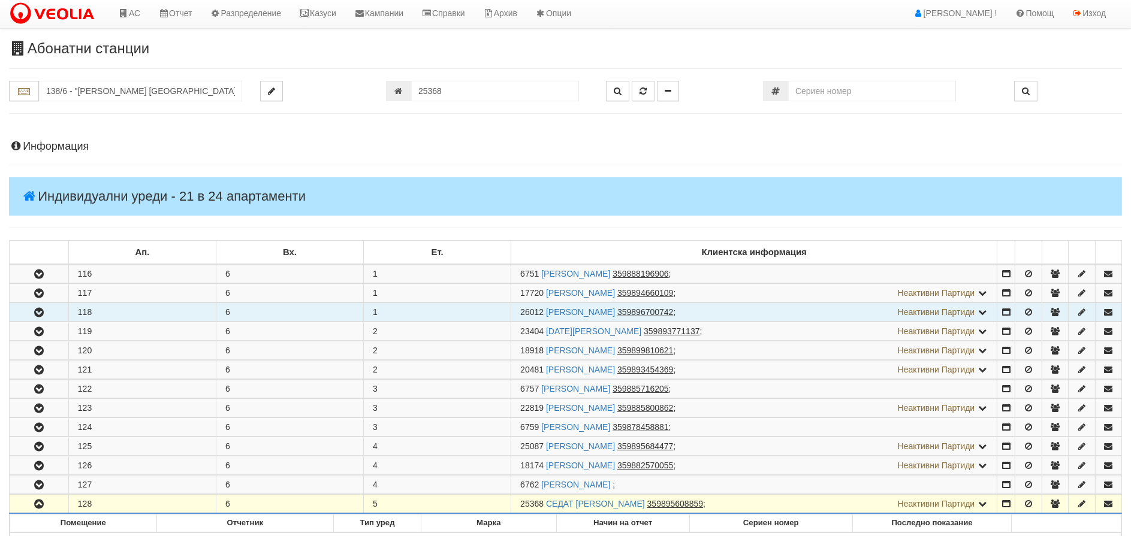
scroll to position [0, 0]
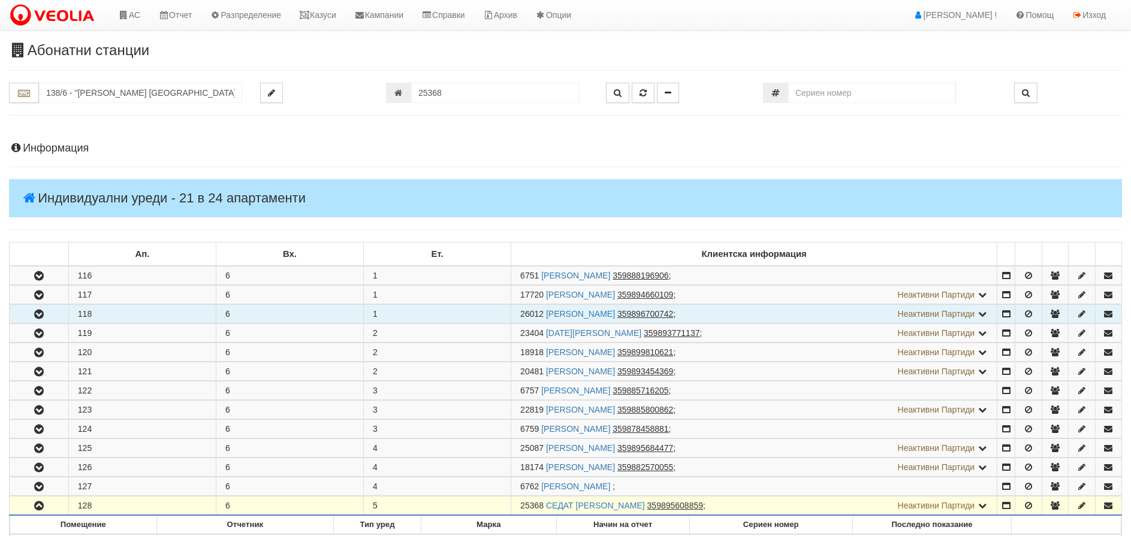
click at [34, 313] on icon "button" at bounding box center [39, 314] width 14 height 8
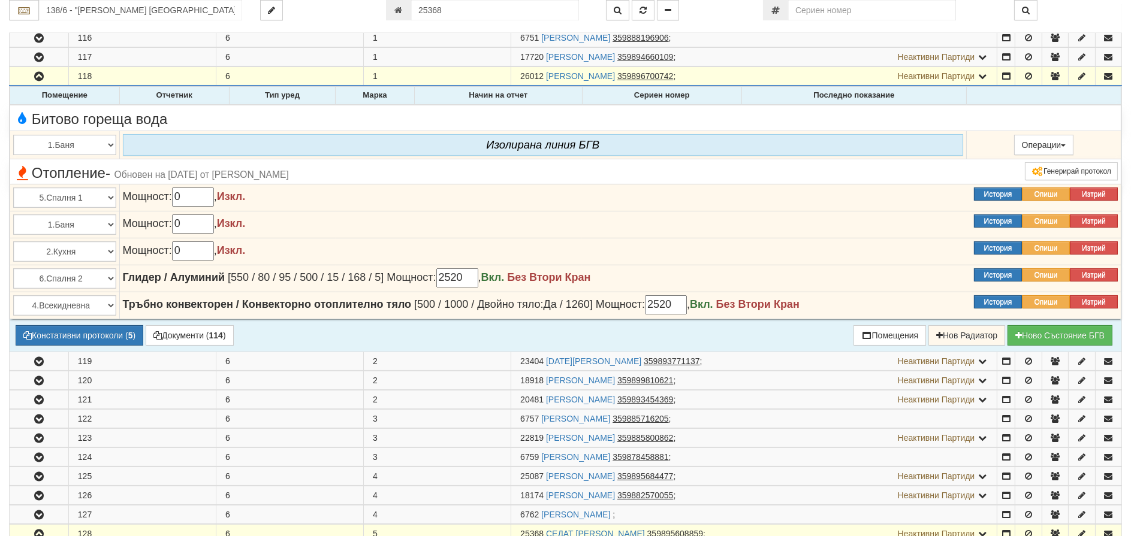
scroll to position [240, 0]
